Goal: Transaction & Acquisition: Purchase product/service

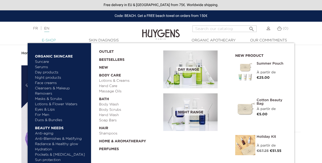
click at [50, 40] on link "  E-Shop" at bounding box center [49, 40] width 50 height 5
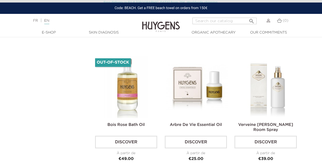
scroll to position [1205, 0]
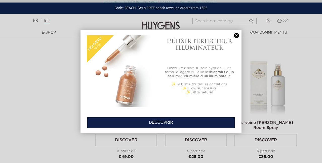
click at [237, 34] on link at bounding box center [236, 35] width 7 height 5
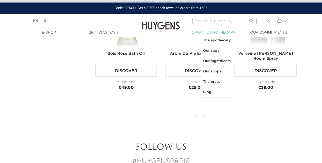
scroll to position [1275, 0]
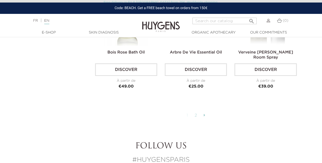
click at [197, 113] on link "2" at bounding box center [196, 115] width 8 height 9
click at [205, 113] on icon at bounding box center [205, 115] width 2 height 4
click at [196, 112] on link "2" at bounding box center [196, 115] width 8 height 9
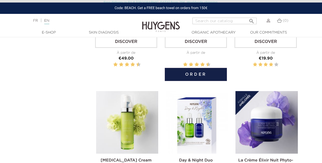
scroll to position [224, 0]
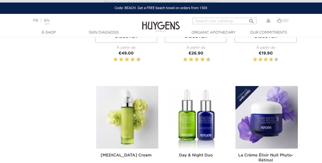
click at [196, 133] on img at bounding box center [197, 117] width 62 height 62
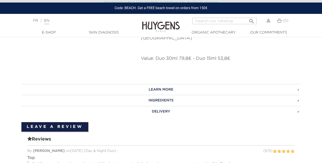
scroll to position [366, 0]
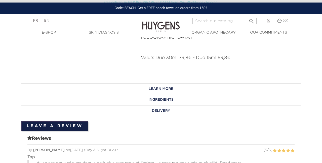
click at [187, 94] on h3 "INGREDIENTS" at bounding box center [160, 99] width 279 height 11
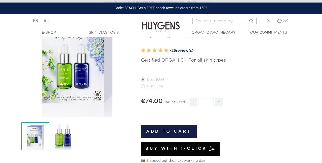
scroll to position [52, 0]
